Goal: Book appointment/travel/reservation

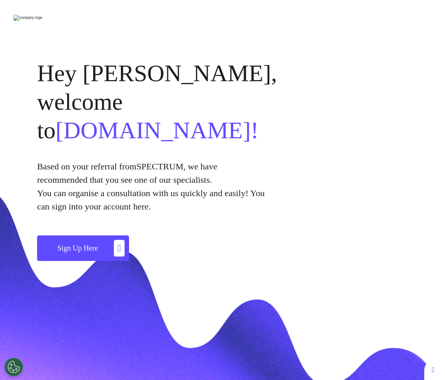
click at [97, 244] on span "Sign Up Here" at bounding box center [77, 248] width 41 height 8
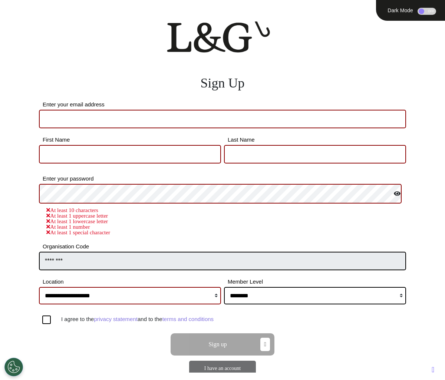
scroll to position [59, 0]
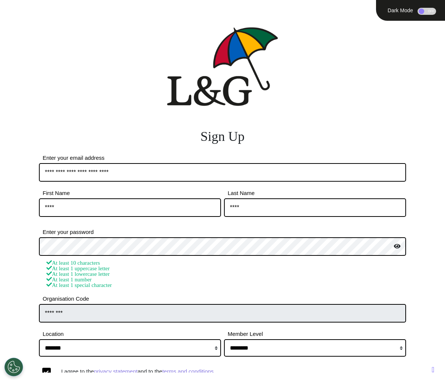
select select "****"
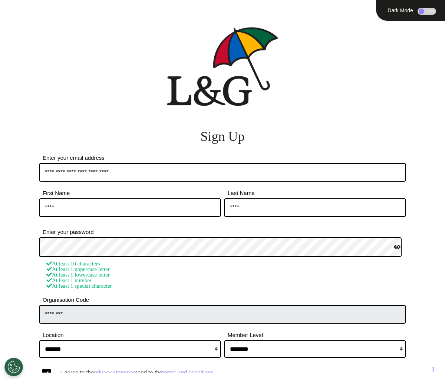
scroll to position [59, 0]
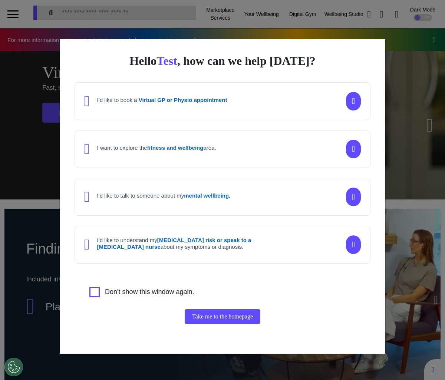
scroll to position [0, 278]
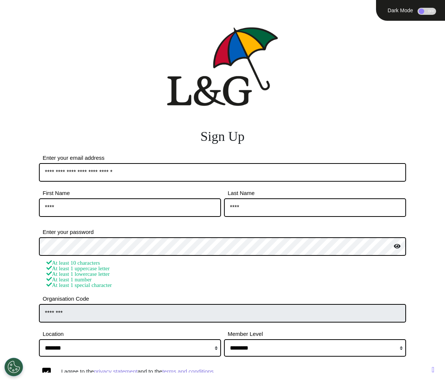
select select "****"
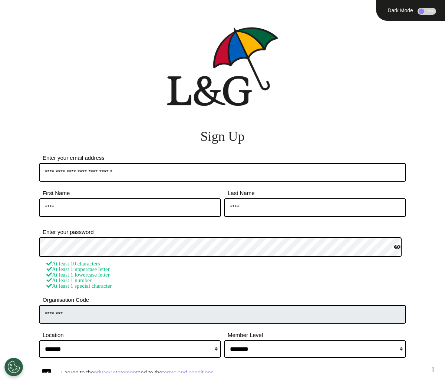
scroll to position [59, 0]
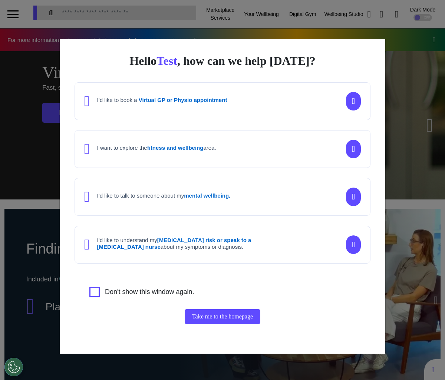
scroll to position [0, 278]
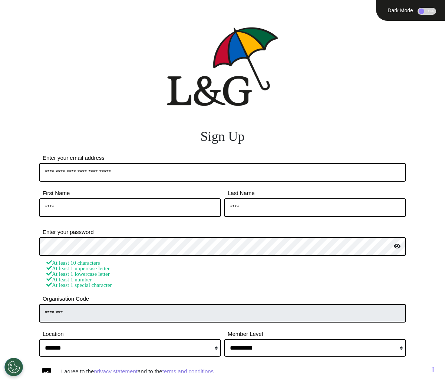
select select "****"
select select "**********"
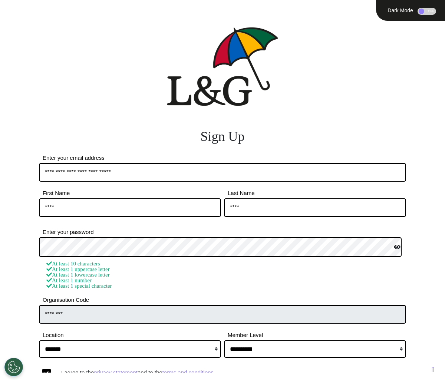
scroll to position [59, 0]
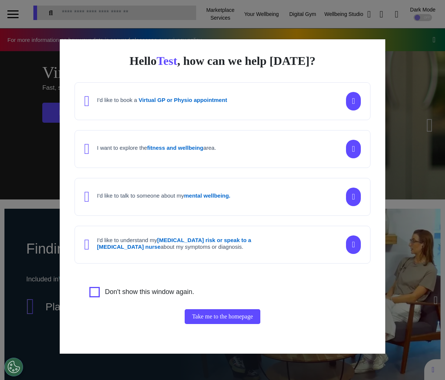
scroll to position [0, 278]
click at [385, 108] on div "Hello Test , how can we help [DATE]? I'd like to book a Virtual GP or Physio ap…" at bounding box center [222, 190] width 445 height 380
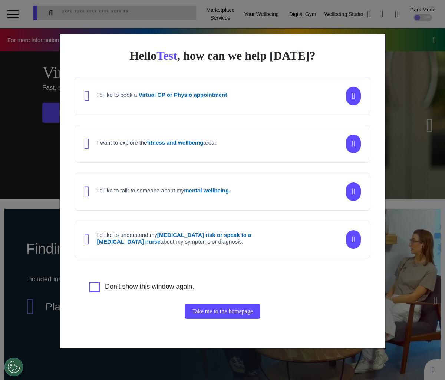
click at [402, 120] on div "Hello Test , how can we help [DATE]? I'd like to book a Virtual GP or Physio ap…" at bounding box center [222, 190] width 445 height 380
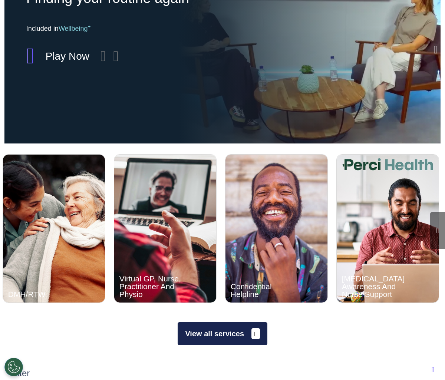
scroll to position [479, 0]
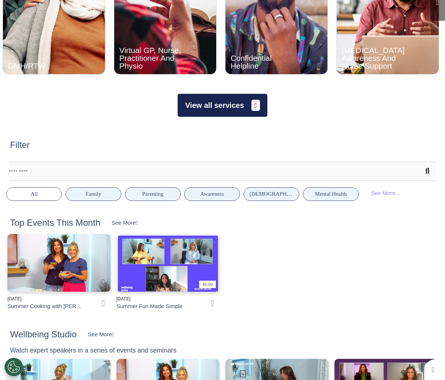
click at [227, 111] on button "View all services" at bounding box center [222, 105] width 89 height 23
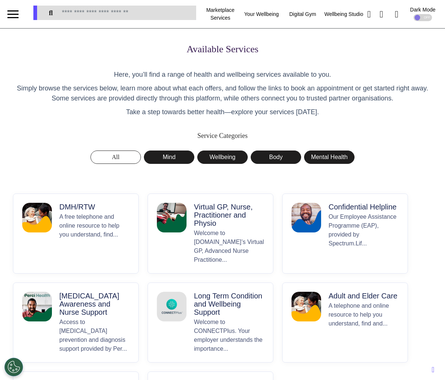
click at [70, 226] on p "A free telephone and online resource to help you understand, find..." at bounding box center [94, 238] width 70 height 52
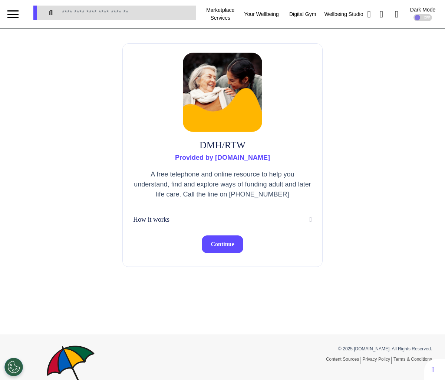
click at [222, 247] on span "Continue" at bounding box center [222, 244] width 23 height 6
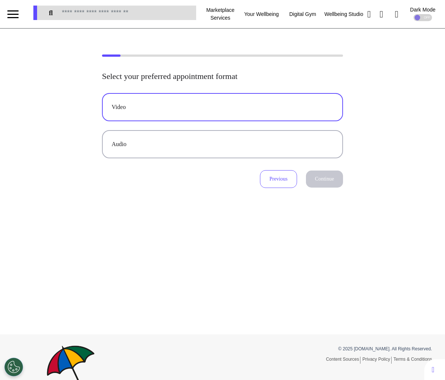
click at [199, 114] on button "Video" at bounding box center [222, 107] width 241 height 28
click at [320, 179] on button "Continue" at bounding box center [324, 179] width 37 height 17
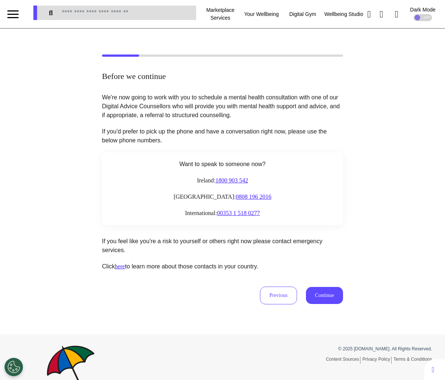
click at [314, 185] on div "Want to speak to someone now? [GEOGRAPHIC_DATA]: 1800 903 542 [GEOGRAPHIC_DATA]…" at bounding box center [222, 188] width 241 height 73
click at [325, 281] on div "We're now going to work with you to schedule a mental health consultation with …" at bounding box center [222, 198] width 241 height 211
click at [325, 289] on button "Continue" at bounding box center [324, 295] width 37 height 17
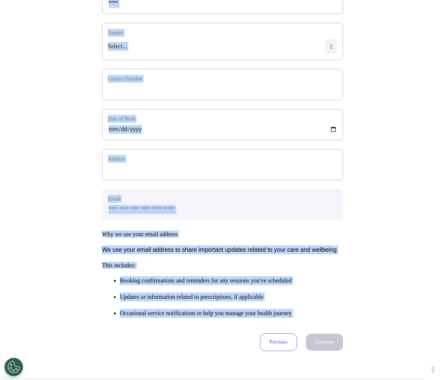
scroll to position [177, 0]
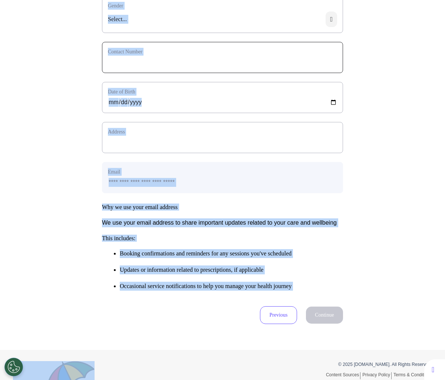
click at [157, 67] on input "phone" at bounding box center [222, 62] width 229 height 10
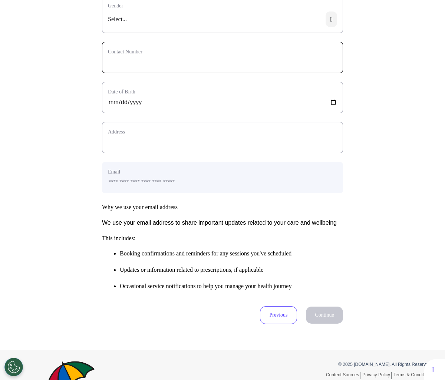
type input "**********"
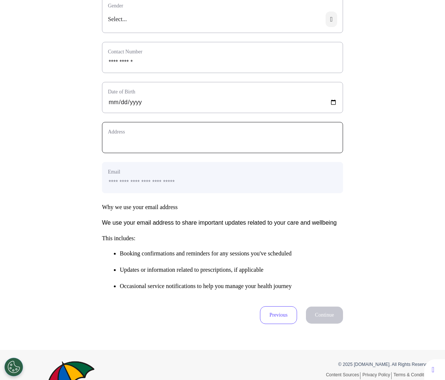
type input "**********"
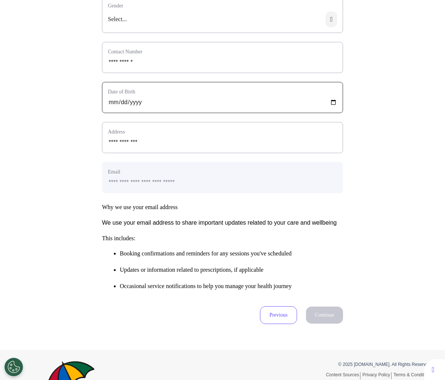
click at [111, 107] on input "date" at bounding box center [222, 102] width 229 height 10
type input "**********"
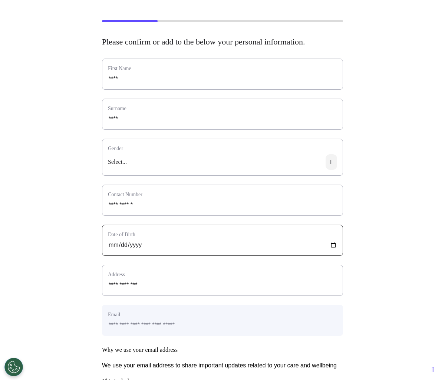
scroll to position [33, 0]
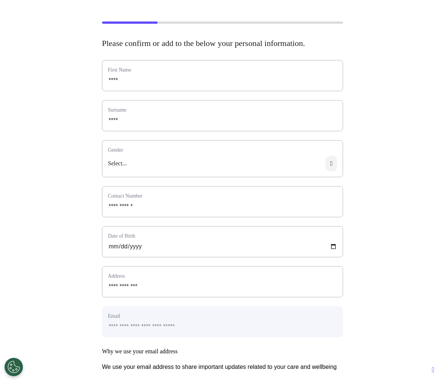
click at [271, 173] on div "Select..." at bounding box center [222, 166] width 240 height 21
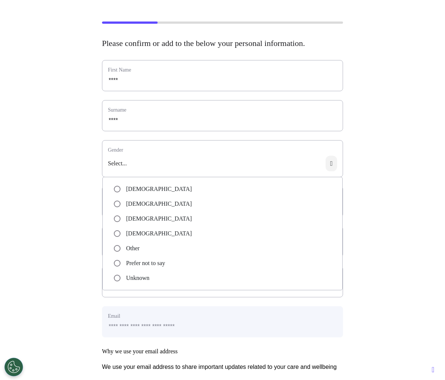
click at [240, 208] on li "[DEMOGRAPHIC_DATA]" at bounding box center [222, 203] width 217 height 9
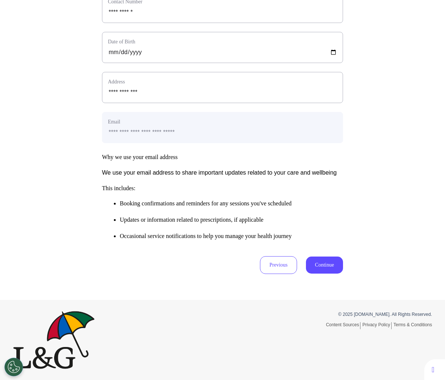
scroll to position [244, 0]
click at [329, 269] on button "Continue" at bounding box center [324, 264] width 37 height 17
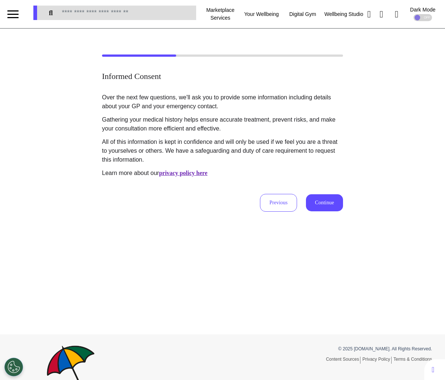
scroll to position [0, 0]
click at [316, 201] on button "Continue" at bounding box center [324, 202] width 37 height 17
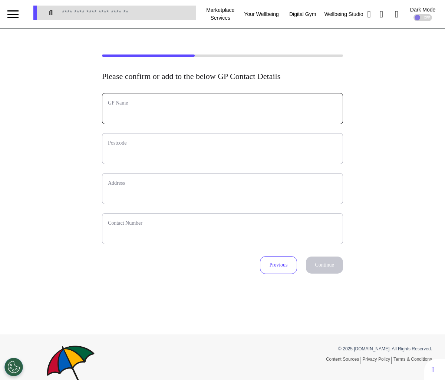
click at [148, 111] on input "text" at bounding box center [222, 114] width 229 height 10
type input "****"
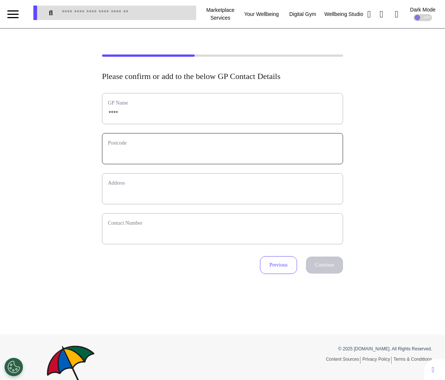
click at [136, 157] on input "text" at bounding box center [222, 154] width 229 height 10
type input "*******"
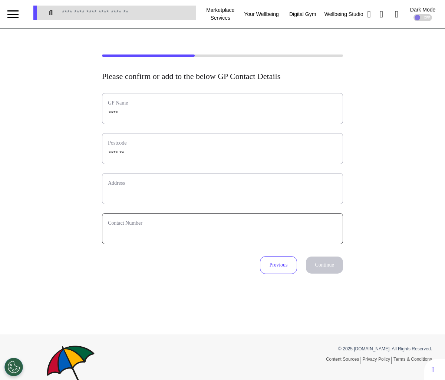
type input "**********"
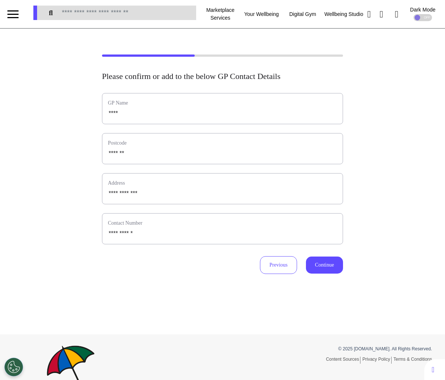
click at [327, 263] on button "Continue" at bounding box center [324, 264] width 37 height 17
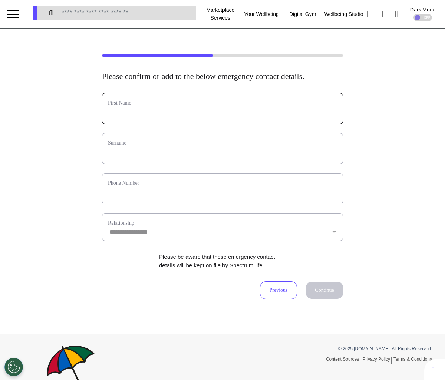
click at [123, 118] on input "text" at bounding box center [222, 114] width 229 height 10
type input "*****"
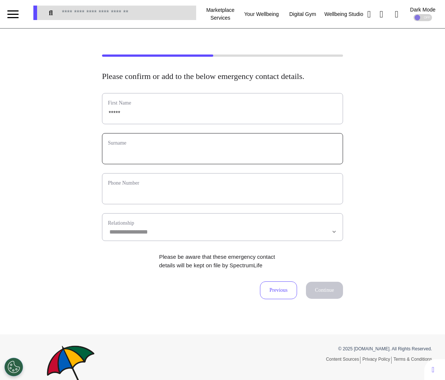
type input "*********"
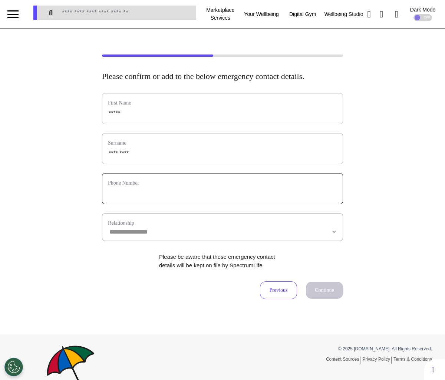
type input "**********"
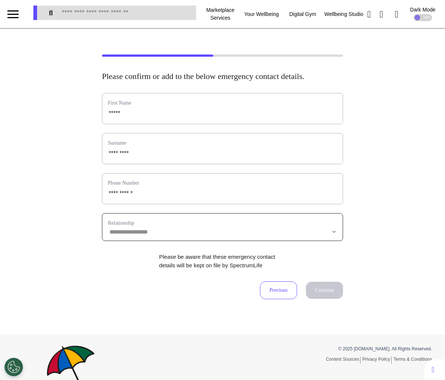
click at [274, 235] on select "**********" at bounding box center [222, 232] width 229 height 6
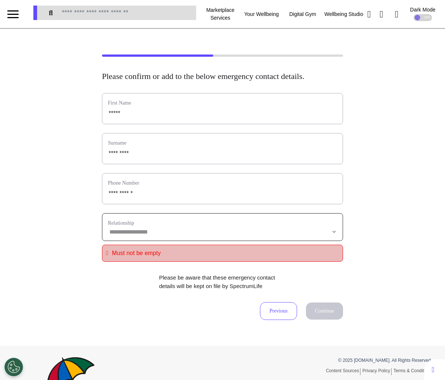
select select "**********"
click at [108, 235] on select "**********" at bounding box center [222, 232] width 229 height 6
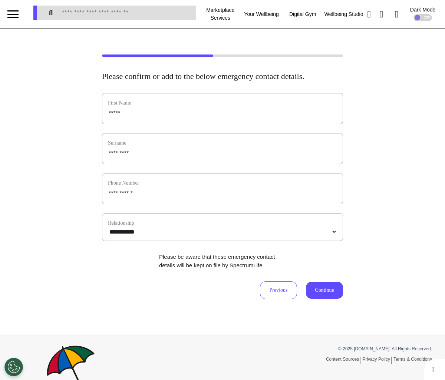
click at [324, 299] on button "Continue" at bounding box center [324, 290] width 37 height 17
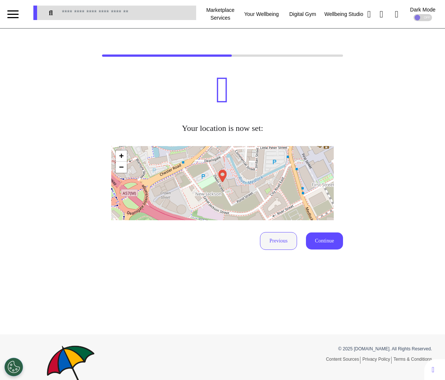
click at [277, 239] on button "Previous" at bounding box center [278, 241] width 37 height 18
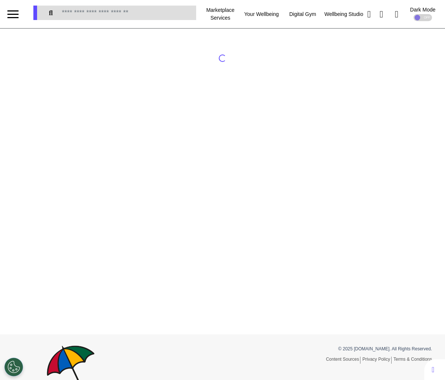
select select "**********"
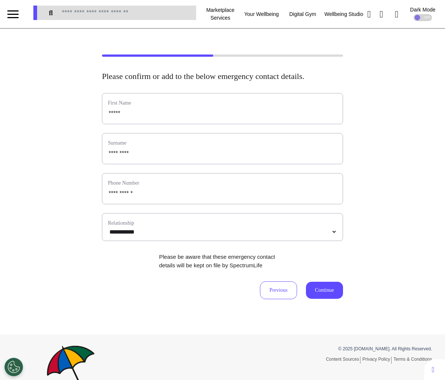
click at [322, 316] on div "**********" at bounding box center [222, 182] width 445 height 306
click at [326, 299] on button "Continue" at bounding box center [324, 290] width 37 height 17
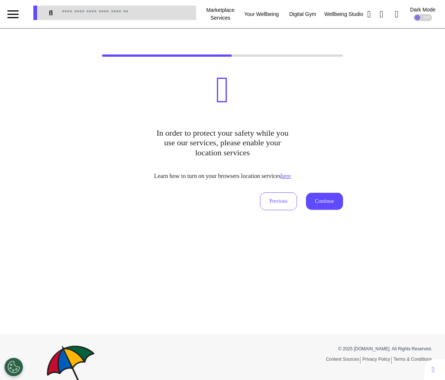
click at [287, 136] on h3 "In order to protect your safety while you use our services, please enable your …" at bounding box center [222, 142] width 138 height 57
click at [322, 199] on button "Continue" at bounding box center [324, 201] width 37 height 17
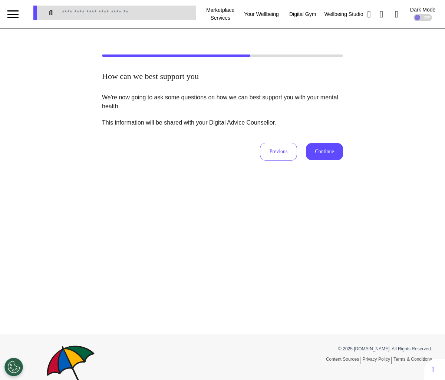
click at [321, 146] on button "Continue" at bounding box center [324, 151] width 37 height 17
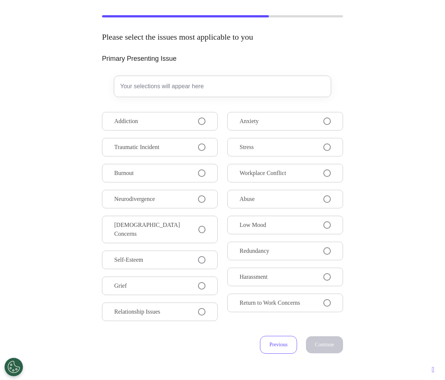
scroll to position [50, 0]
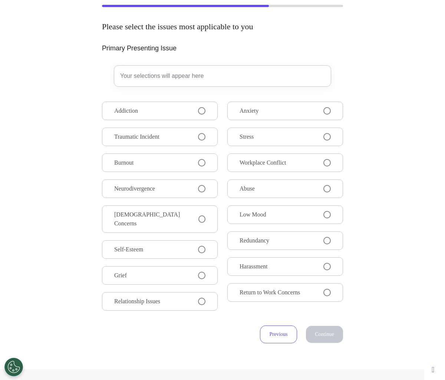
click at [278, 160] on span "Workplace Conflict" at bounding box center [262, 162] width 46 height 9
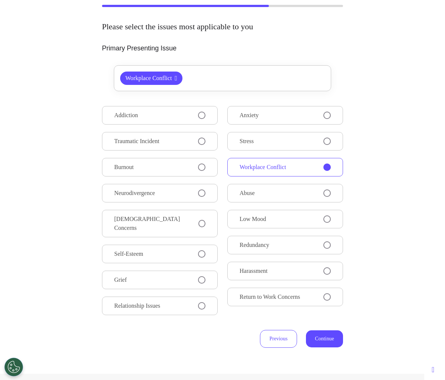
click at [270, 188] on button "Abuse" at bounding box center [285, 193] width 116 height 19
click at [320, 330] on button "Continue" at bounding box center [324, 338] width 37 height 17
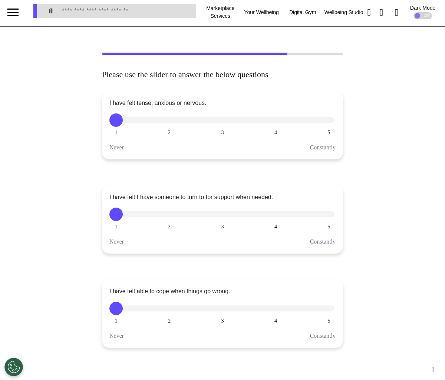
scroll to position [0, 0]
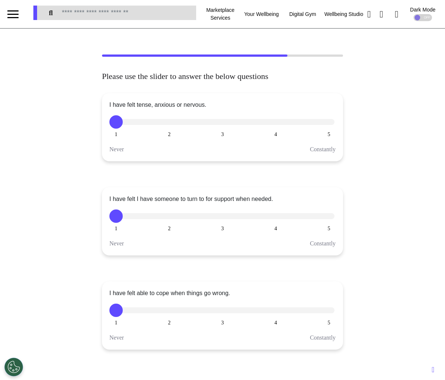
click at [223, 226] on span "3" at bounding box center [222, 229] width 3 height 6
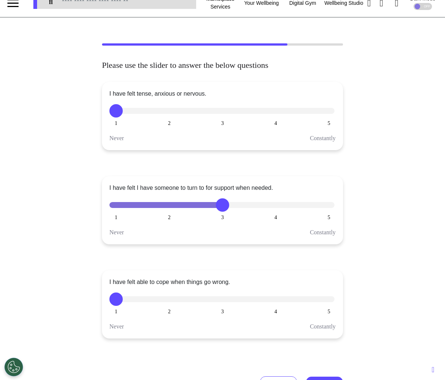
click at [328, 301] on button "5" at bounding box center [328, 298] width 13 height 13
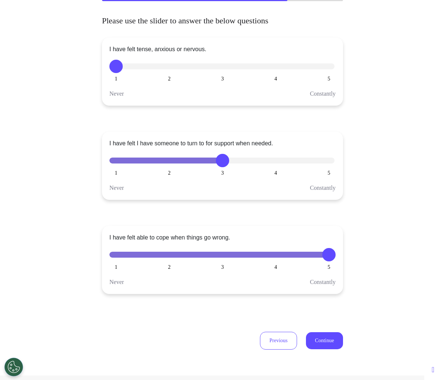
scroll to position [60, 0]
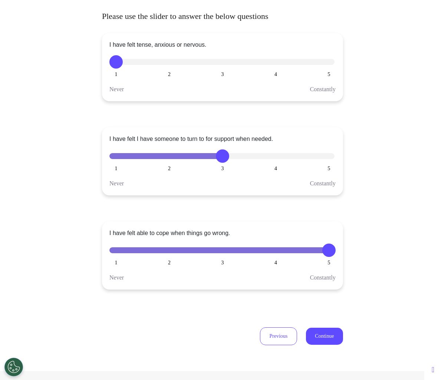
click at [319, 349] on div "Please use the slider to answer the below questions I have felt tense, anxious …" at bounding box center [222, 169] width 445 height 403
click at [322, 343] on button "Continue" at bounding box center [324, 336] width 37 height 17
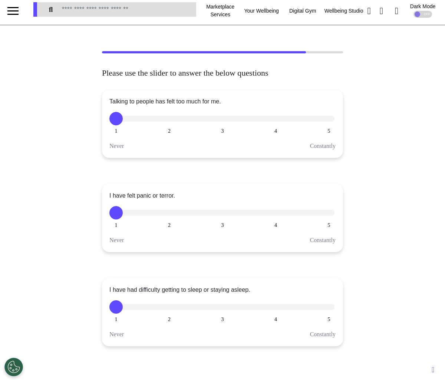
scroll to position [0, 0]
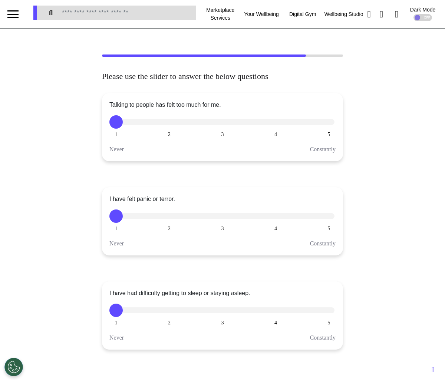
click at [275, 220] on button "4" at bounding box center [275, 215] width 13 height 13
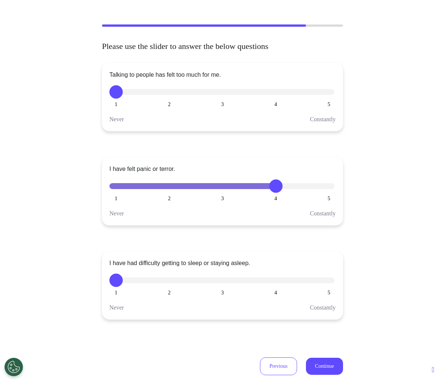
scroll to position [53, 0]
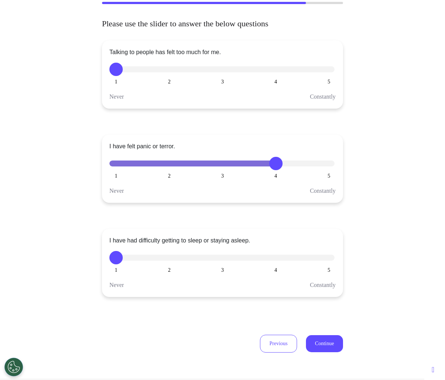
click at [326, 264] on div "1 2 3 4 5" at bounding box center [222, 257] width 226 height 13
click at [327, 262] on button "5" at bounding box center [328, 257] width 13 height 13
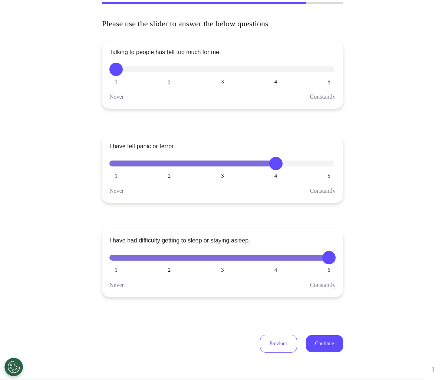
click at [324, 336] on button "Continue" at bounding box center [324, 343] width 37 height 17
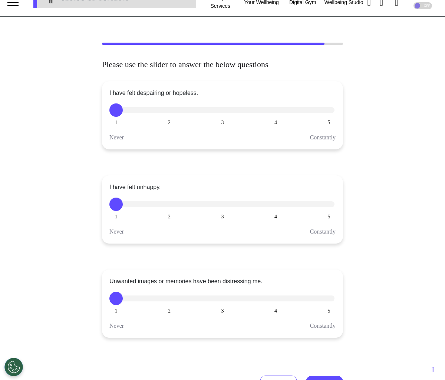
scroll to position [0, 0]
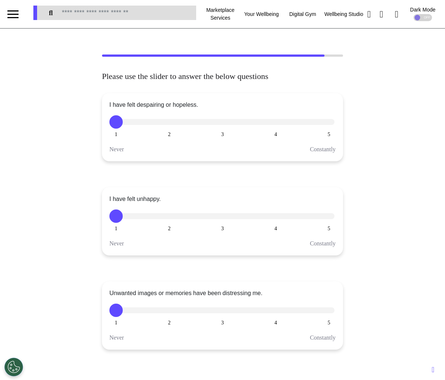
click at [273, 215] on button "4" at bounding box center [275, 215] width 13 height 13
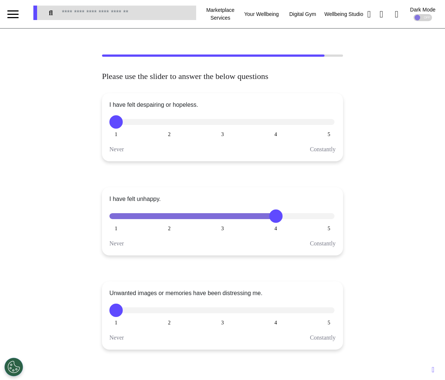
click at [331, 310] on button "5" at bounding box center [328, 310] width 13 height 13
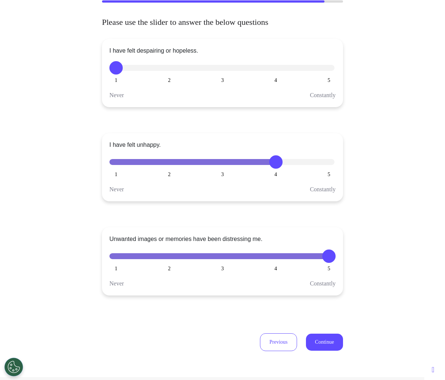
click at [328, 340] on button "Continue" at bounding box center [324, 342] width 37 height 17
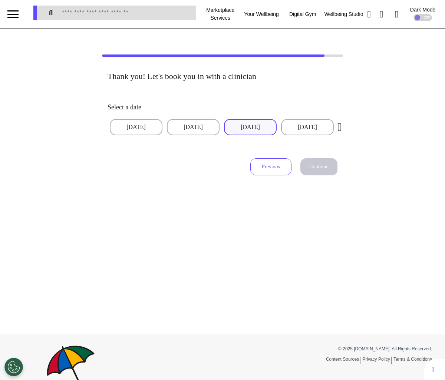
click at [236, 130] on button "[DATE]" at bounding box center [250, 127] width 53 height 16
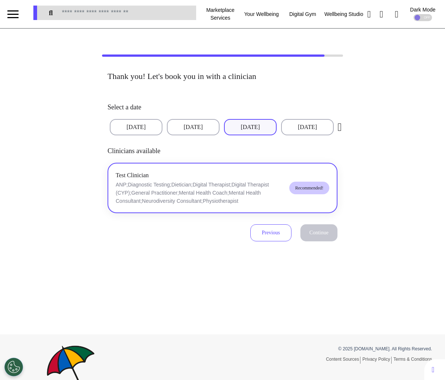
click at [231, 199] on p "ANP;Diagnostic Testing;Dietician;Digital Therapist;Digital Therapist (CYP);Gene…" at bounding box center [200, 193] width 168 height 24
click at [272, 233] on button "Previous" at bounding box center [270, 232] width 41 height 17
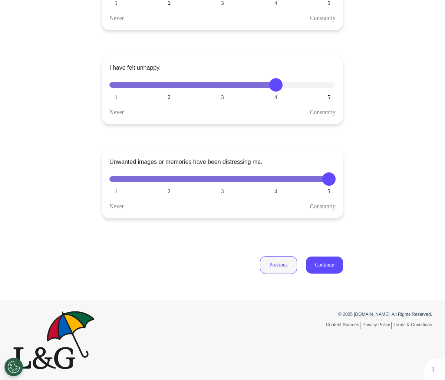
click at [282, 273] on button "Previous" at bounding box center [278, 265] width 37 height 18
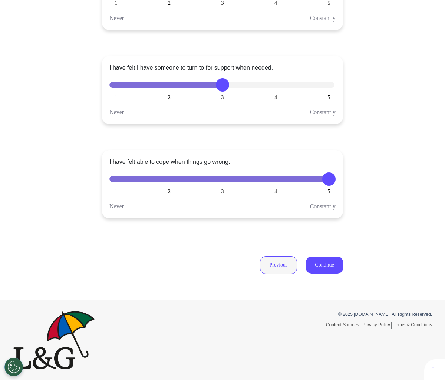
click at [286, 262] on button "Previous" at bounding box center [278, 265] width 37 height 18
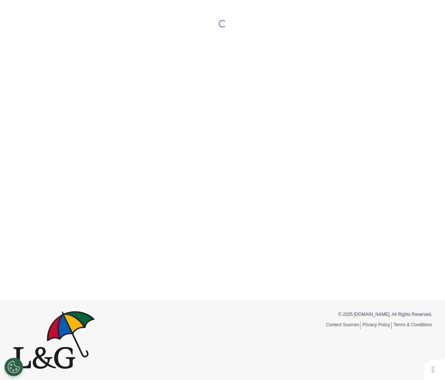
scroll to position [116, 0]
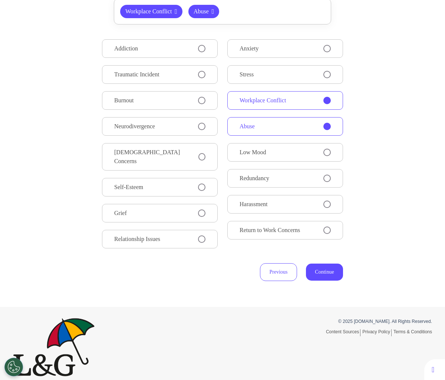
click at [319, 271] on button "Continue" at bounding box center [324, 272] width 37 height 17
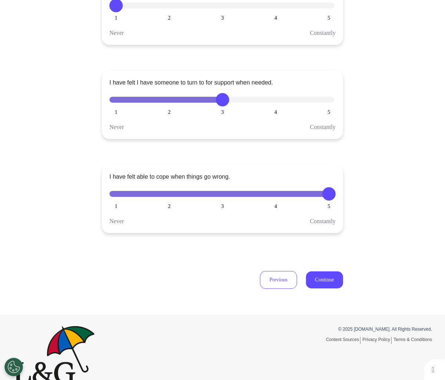
click at [319, 277] on button "Continue" at bounding box center [324, 279] width 37 height 17
click at [321, 275] on button "Continue" at bounding box center [324, 279] width 37 height 17
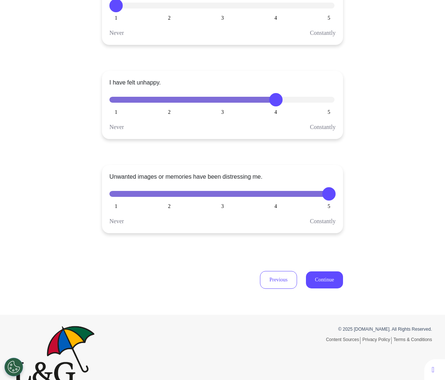
click at [321, 275] on button "Continue" at bounding box center [324, 279] width 37 height 17
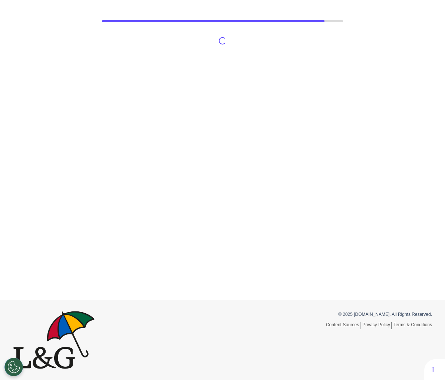
scroll to position [0, 0]
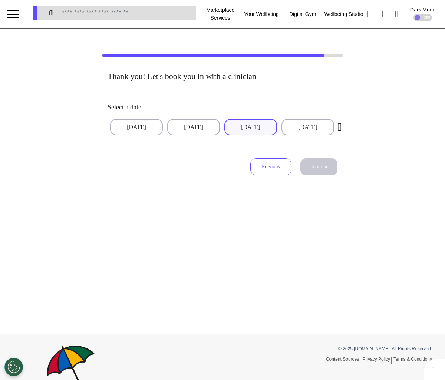
click at [231, 132] on button "[DATE]" at bounding box center [250, 127] width 53 height 16
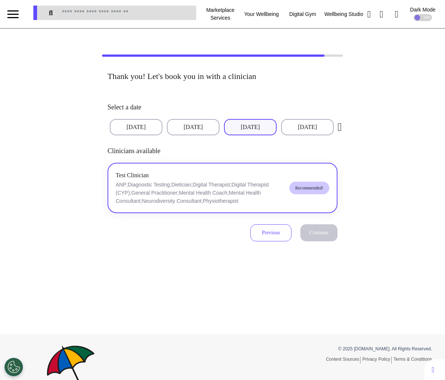
click at [203, 172] on div "Test Clinician ANP;Diagnostic Testing;Dietician;Digital Therapist;Digital Thera…" at bounding box center [200, 188] width 168 height 34
click at [325, 236] on button "Continue" at bounding box center [318, 232] width 37 height 17
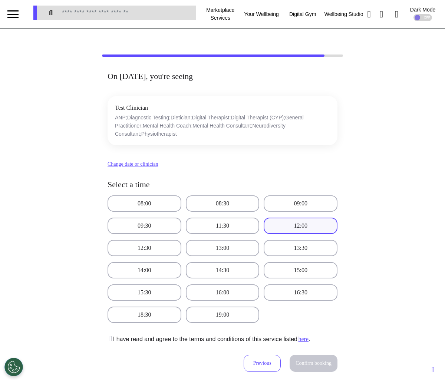
click at [302, 224] on button "12:00" at bounding box center [301, 226] width 74 height 16
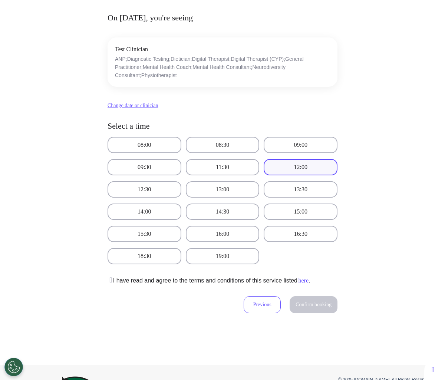
scroll to position [97, 0]
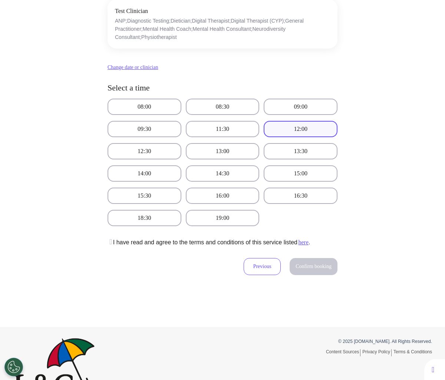
click at [111, 243] on icon at bounding box center [109, 241] width 4 height 7
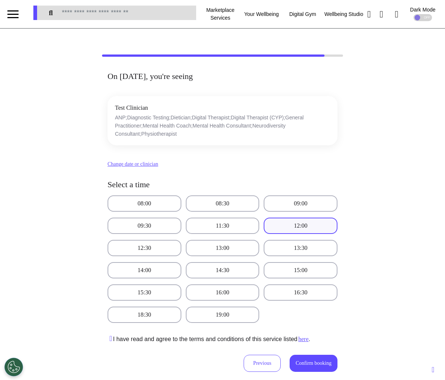
scroll to position [58, 0]
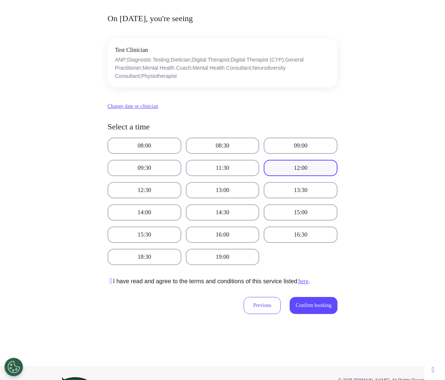
click at [299, 315] on div "Previous Confirm booking" at bounding box center [291, 302] width 94 height 32
click at [302, 308] on span "Confirm booking" at bounding box center [313, 305] width 36 height 6
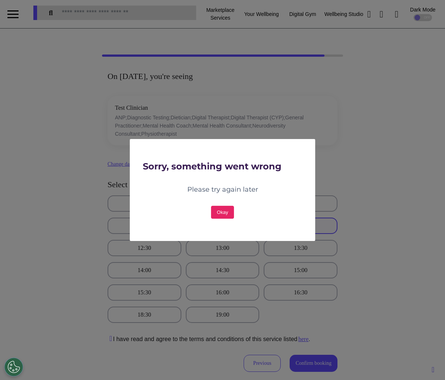
click at [225, 212] on button "Okay" at bounding box center [222, 212] width 23 height 13
